Goal: Information Seeking & Learning: Find specific fact

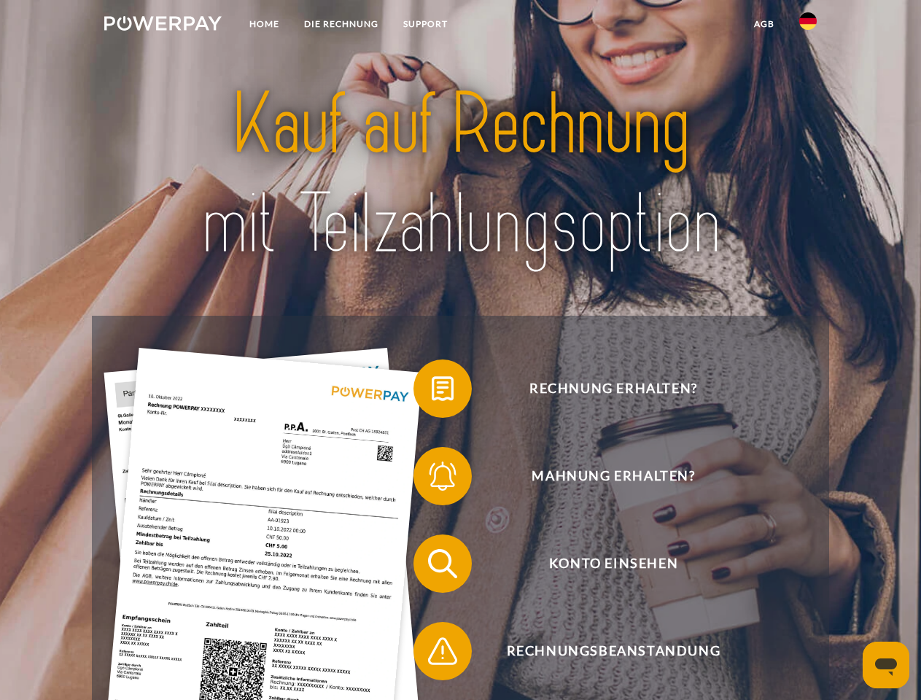
click at [163, 26] on img at bounding box center [162, 23] width 117 height 15
click at [808, 26] on img at bounding box center [807, 20] width 17 height 17
click at [763, 24] on link "agb" at bounding box center [763, 24] width 45 height 26
click at [432, 391] on span at bounding box center [420, 388] width 73 height 73
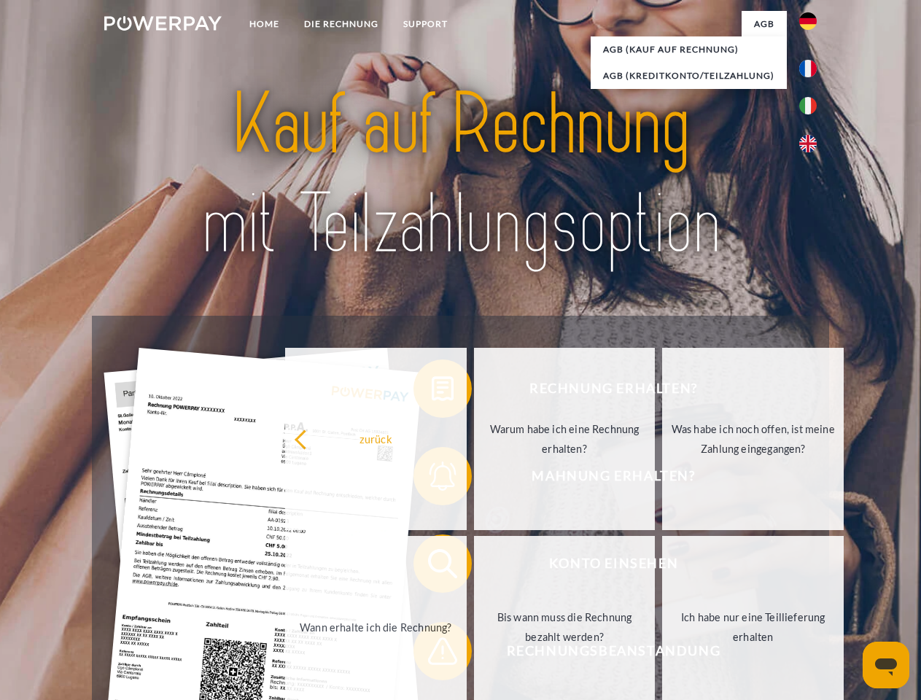
click at [432, 479] on div "Rechnung erhalten? Mahnung erhalten? Konto einsehen" at bounding box center [460, 607] width 736 height 583
click at [474, 566] on link "Bis wann muss die Rechnung bezahlt werden?" at bounding box center [565, 627] width 182 height 182
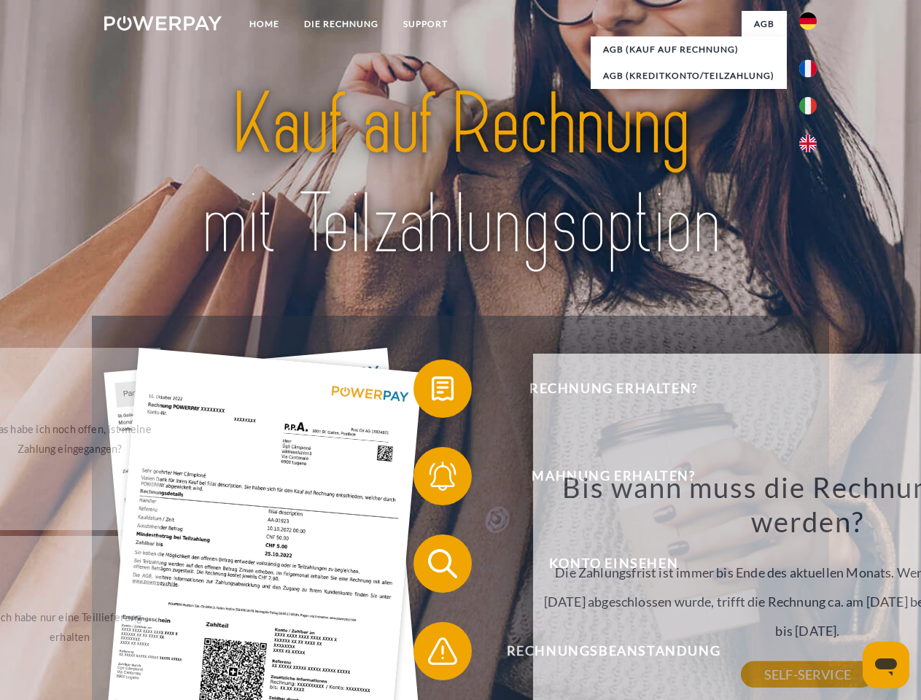
click at [432, 654] on div "Rechnung erhalten? Mahnung erhalten? Konto einsehen" at bounding box center [460, 607] width 736 height 583
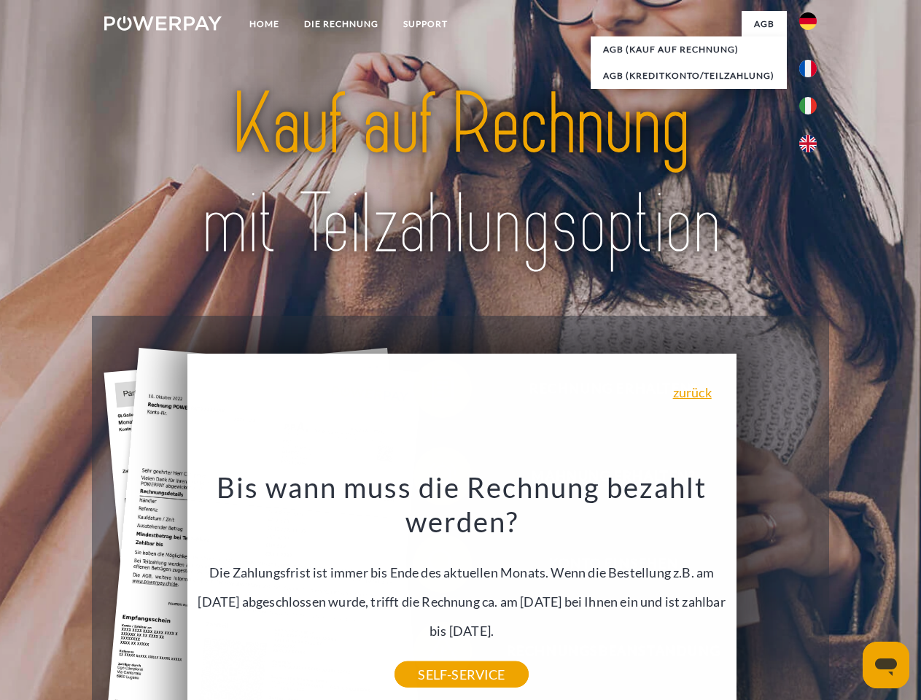
click at [886, 665] on icon "Messaging-Fenster öffnen" at bounding box center [886, 666] width 22 height 17
